Goal: Task Accomplishment & Management: Manage account settings

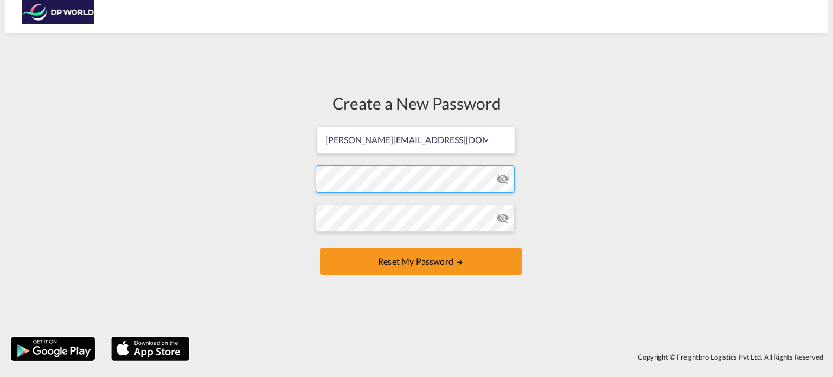
click at [375, 177] on form "[EMAIL_ADDRESS][PERSON_NAME][DOMAIN_NAME] Password must contain the following: …" at bounding box center [417, 201] width 202 height 153
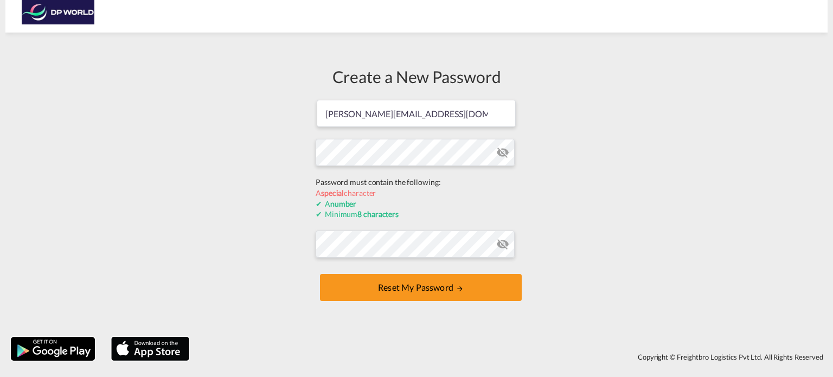
click at [204, 187] on div "Create a New Password [EMAIL_ADDRESS][PERSON_NAME][DOMAIN_NAME] Password must c…" at bounding box center [416, 184] width 822 height 293
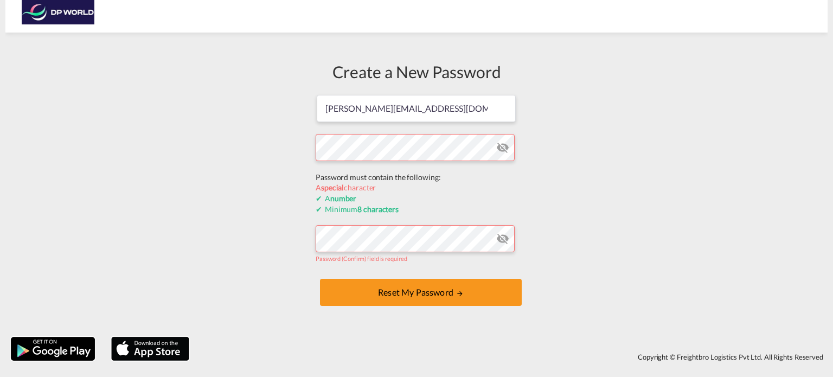
click at [408, 185] on form "[EMAIL_ADDRESS][PERSON_NAME][DOMAIN_NAME] Password must contain the following: …" at bounding box center [417, 201] width 202 height 215
click at [540, 184] on div "Create a New Password [EMAIL_ADDRESS][PERSON_NAME][DOMAIN_NAME] Password must c…" at bounding box center [416, 184] width 822 height 293
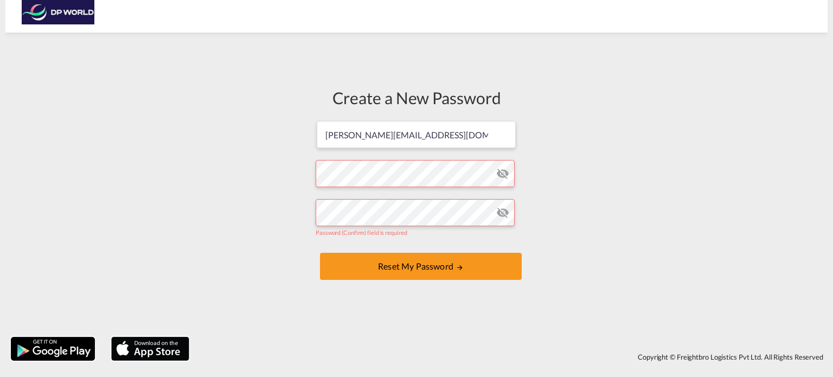
click at [504, 178] on md-icon "icon-eye-off" at bounding box center [502, 173] width 13 height 13
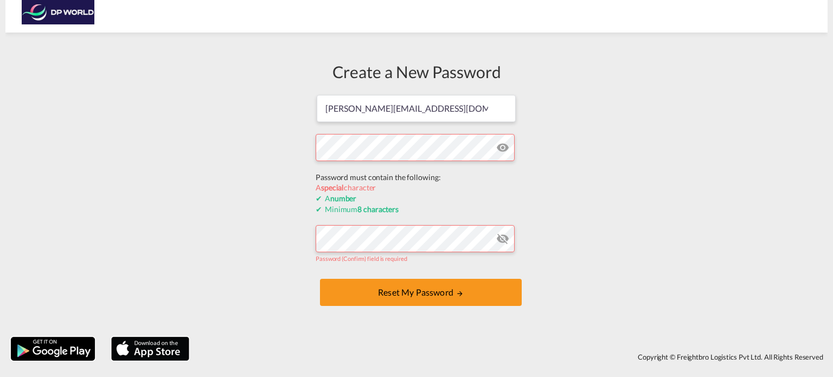
click at [368, 169] on form "[EMAIL_ADDRESS][PERSON_NAME][DOMAIN_NAME] Password must contain the following: …" at bounding box center [417, 201] width 202 height 215
click at [329, 171] on form "[EMAIL_ADDRESS][PERSON_NAME][DOMAIN_NAME] Password must contain the following: …" at bounding box center [417, 201] width 202 height 215
click at [169, 110] on div "Create a New Password [EMAIL_ADDRESS][PERSON_NAME][DOMAIN_NAME] Password must c…" at bounding box center [416, 184] width 822 height 293
click at [343, 238] on form "[EMAIL_ADDRESS][PERSON_NAME][DOMAIN_NAME] Password must contain the following: …" at bounding box center [417, 201] width 202 height 215
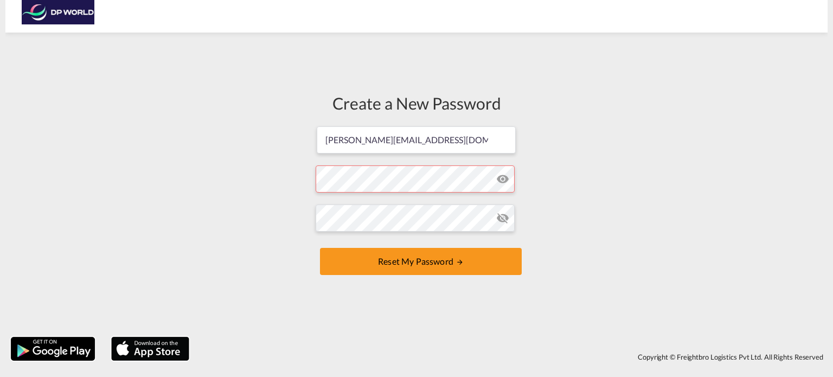
click at [266, 237] on div "Create a New Password [EMAIL_ADDRESS][PERSON_NAME][DOMAIN_NAME] Password must c…" at bounding box center [416, 184] width 822 height 293
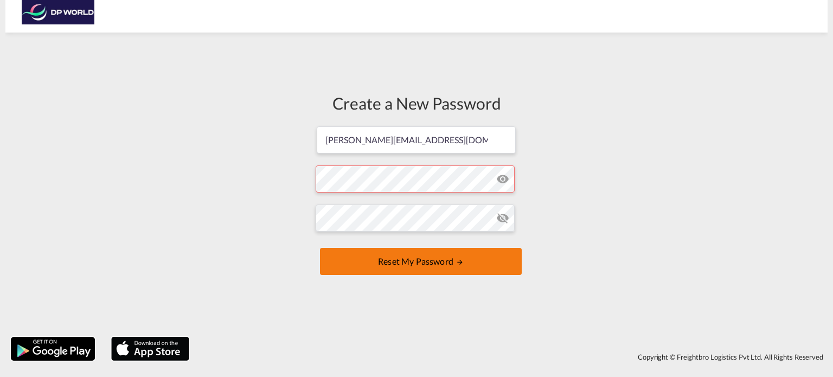
click at [433, 258] on button "Reset my password" at bounding box center [421, 261] width 202 height 27
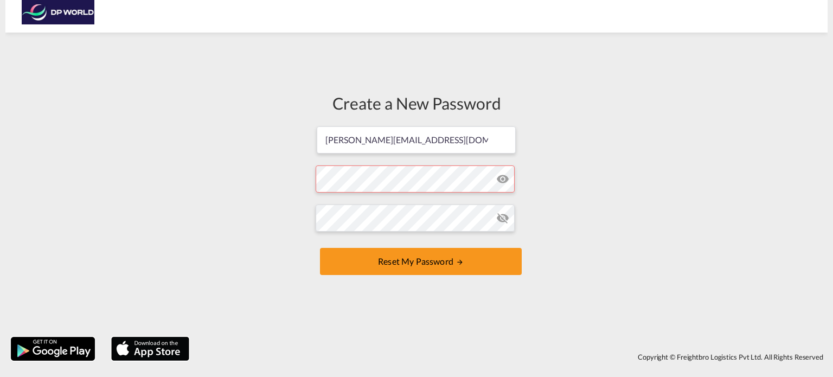
click at [413, 177] on form "[PERSON_NAME][EMAIL_ADDRESS][DOMAIN_NAME] Password must contain the following: …" at bounding box center [417, 201] width 202 height 153
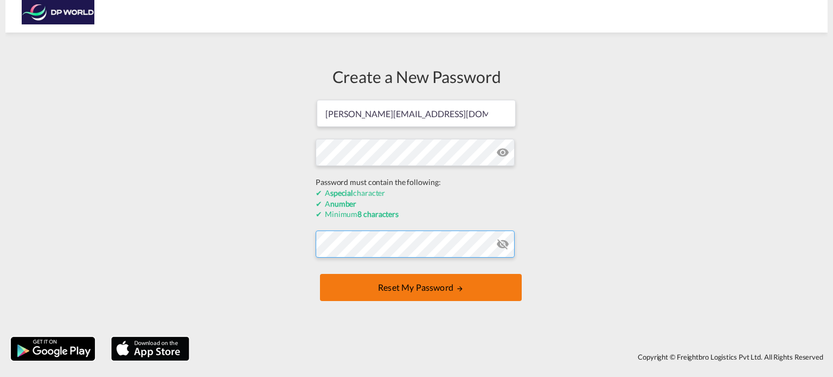
click at [417, 251] on form "[PERSON_NAME][EMAIL_ADDRESS][DOMAIN_NAME] Password must contain the following: …" at bounding box center [417, 201] width 202 height 205
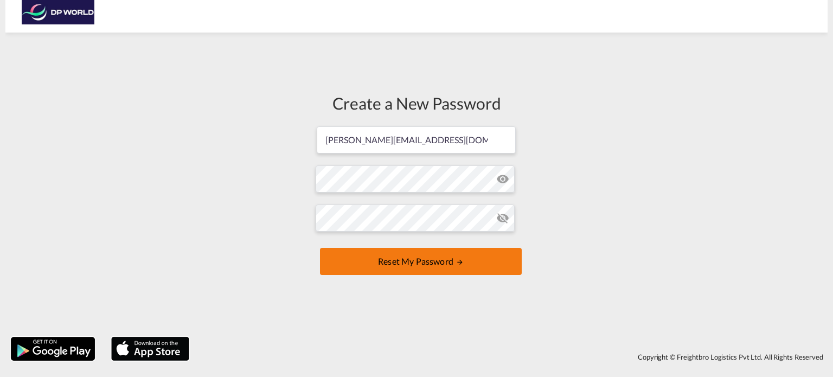
click at [341, 258] on button "Reset my password" at bounding box center [421, 261] width 202 height 27
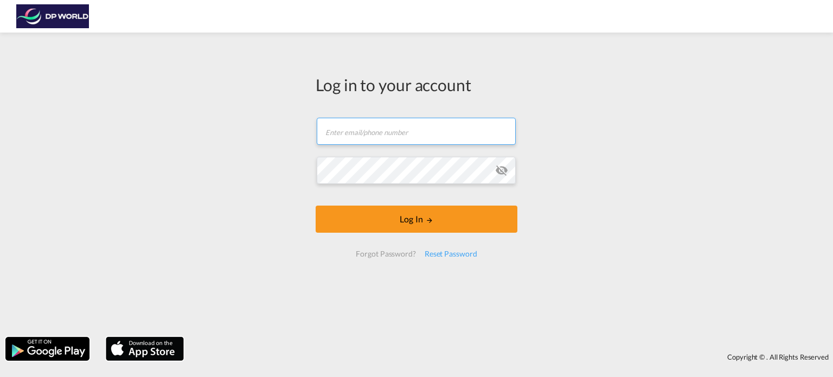
type input "[PERSON_NAME][EMAIL_ADDRESS][DOMAIN_NAME]"
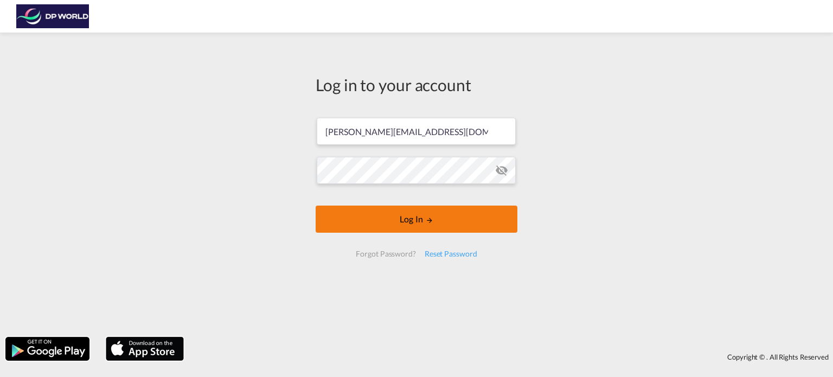
click at [427, 223] on md-icon "LOGIN" at bounding box center [430, 220] width 8 height 8
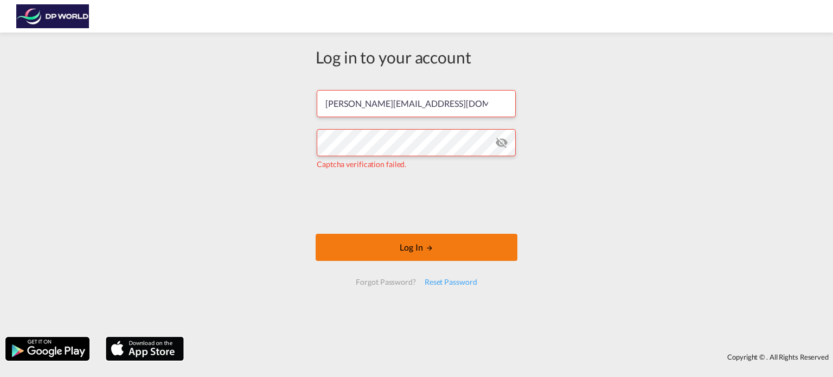
click at [369, 240] on button "Log In" at bounding box center [417, 247] width 202 height 27
